Goal: Information Seeking & Learning: Learn about a topic

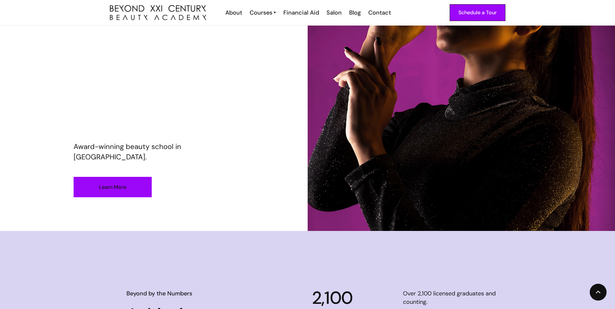
scroll to position [130, 0]
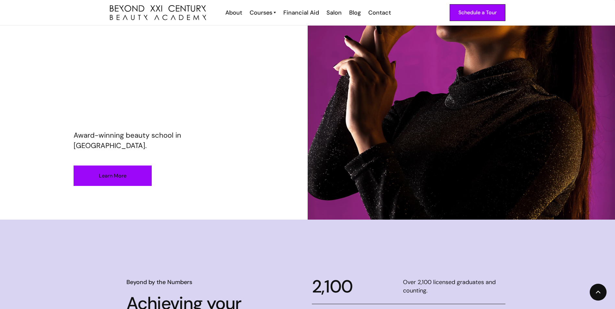
click at [135, 172] on link "Learn More" at bounding box center [113, 176] width 78 height 20
